Goal: Find specific page/section: Find specific page/section

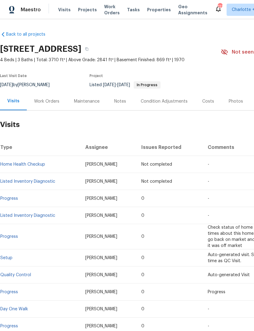
click at [147, 9] on span "Properties" at bounding box center [159, 10] width 24 height 6
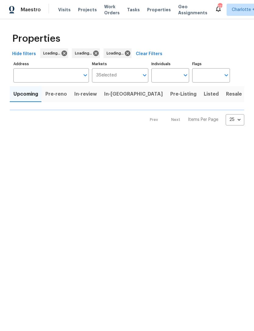
click at [168, 73] on input "Individuals" at bounding box center [165, 75] width 29 height 14
type input "chip"
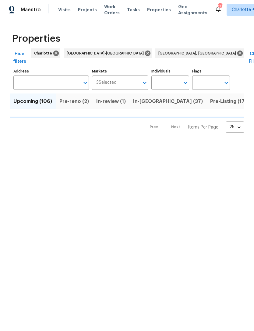
click at [165, 76] on input "Individuals" at bounding box center [165, 83] width 29 height 14
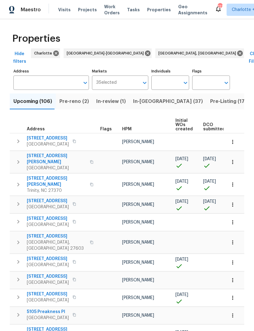
click at [165, 76] on input "Individuals" at bounding box center [165, 83] width 29 height 14
type input "chip"
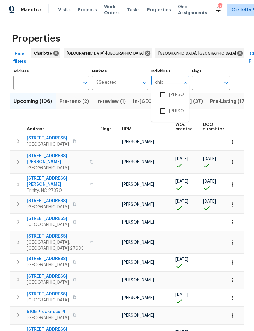
click at [162, 93] on input "checkbox" at bounding box center [162, 94] width 13 height 13
